Goal: Navigation & Orientation: Find specific page/section

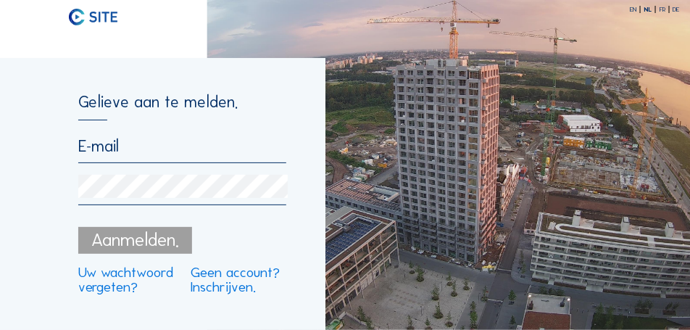
type input "[PERSON_NAME][EMAIL_ADDRESS][PERSON_NAME][DOMAIN_NAME]"
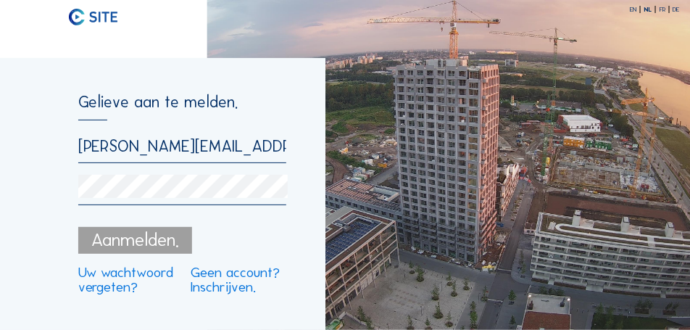
click at [110, 236] on div "Aanmelden." at bounding box center [135, 240] width 114 height 26
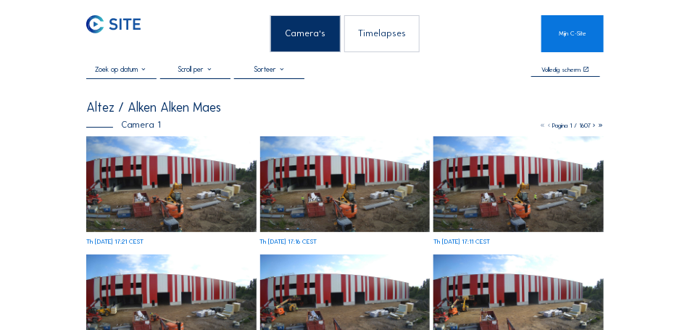
click at [142, 183] on img at bounding box center [171, 184] width 170 height 96
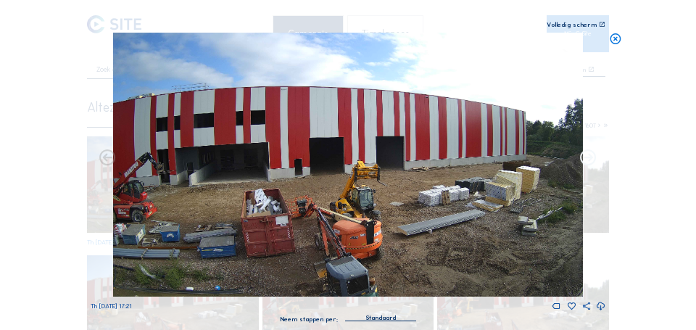
click at [588, 159] on icon at bounding box center [589, 159] width 20 height 20
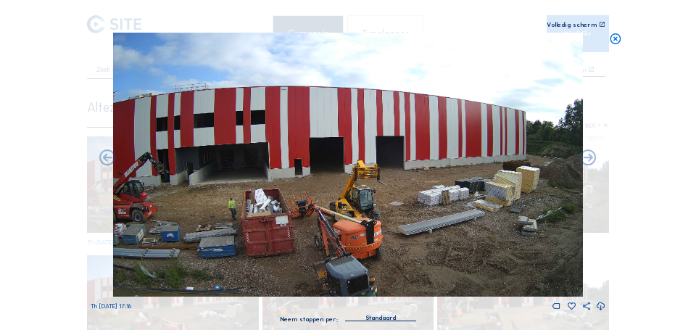
click at [588, 159] on icon at bounding box center [589, 159] width 20 height 20
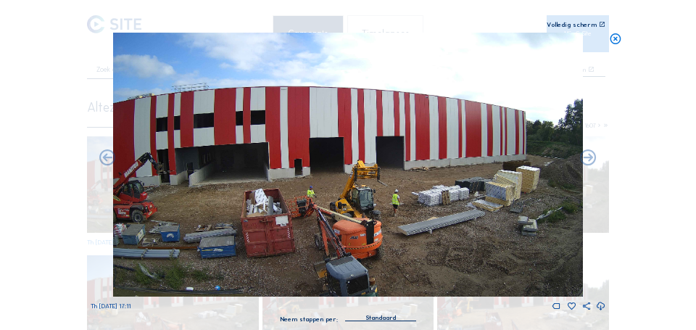
click at [588, 159] on icon at bounding box center [589, 159] width 20 height 20
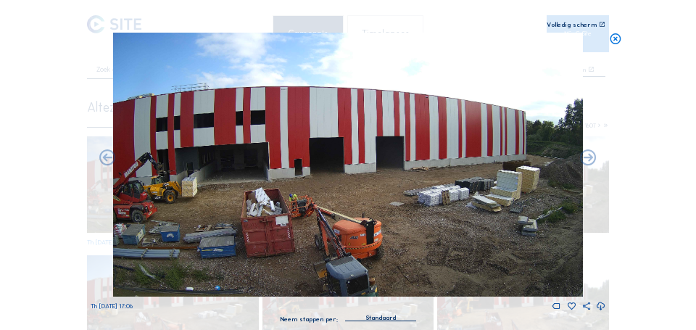
click at [588, 159] on icon at bounding box center [589, 159] width 20 height 20
click at [586, 154] on icon at bounding box center [589, 159] width 20 height 20
